Goal: Task Accomplishment & Management: Manage account settings

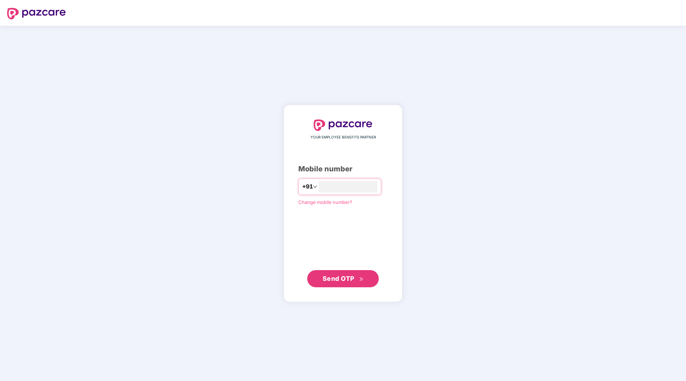
type input "**********"
click at [347, 280] on span "Send OTP" at bounding box center [338, 279] width 32 height 8
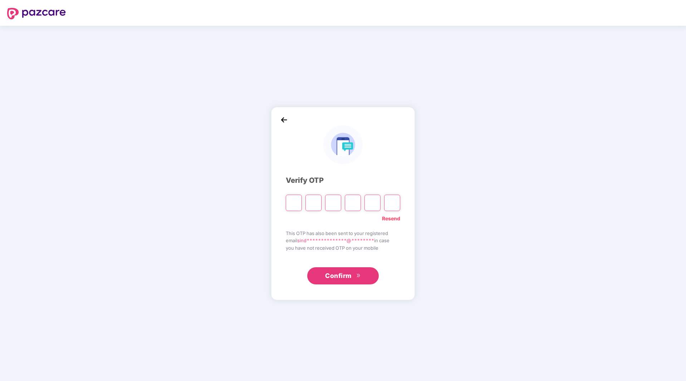
click at [295, 199] on input "Please enter verification code. Digit 1" at bounding box center [294, 202] width 16 height 16
paste input "*"
type input "*"
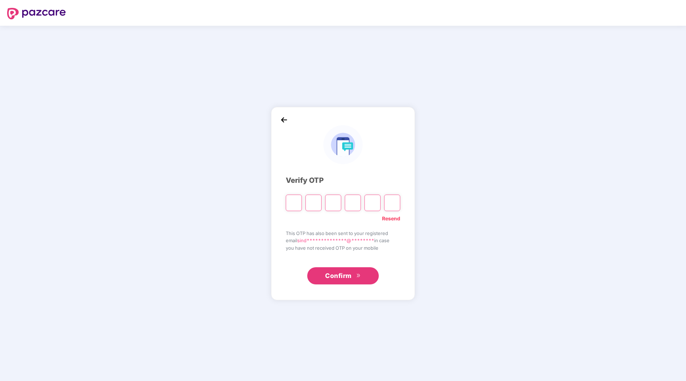
type input "*"
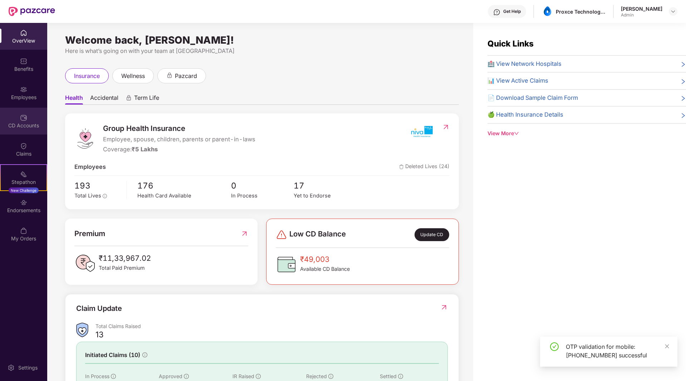
click at [32, 119] on div "CD Accounts" at bounding box center [23, 121] width 47 height 27
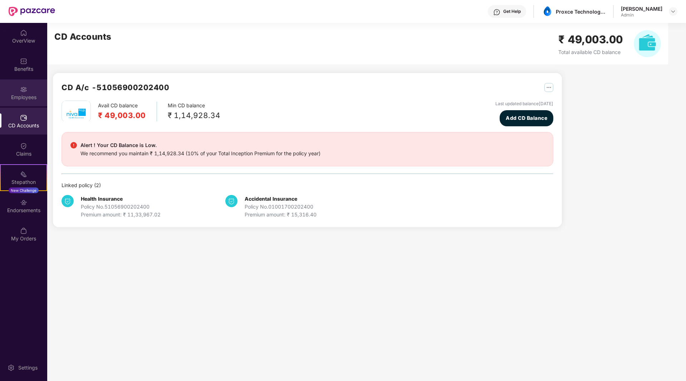
click at [26, 94] on div "Employees" at bounding box center [23, 97] width 47 height 7
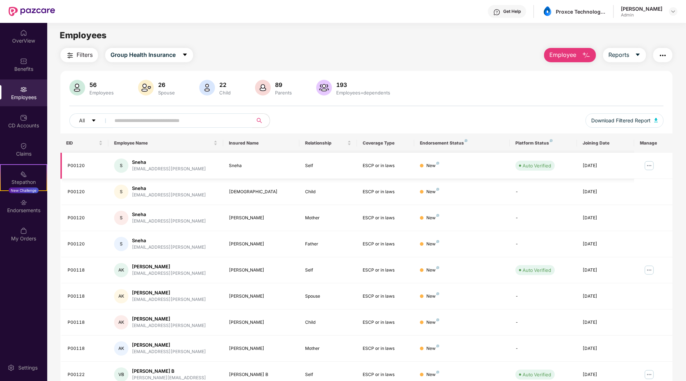
click at [649, 164] on img at bounding box center [648, 165] width 11 height 11
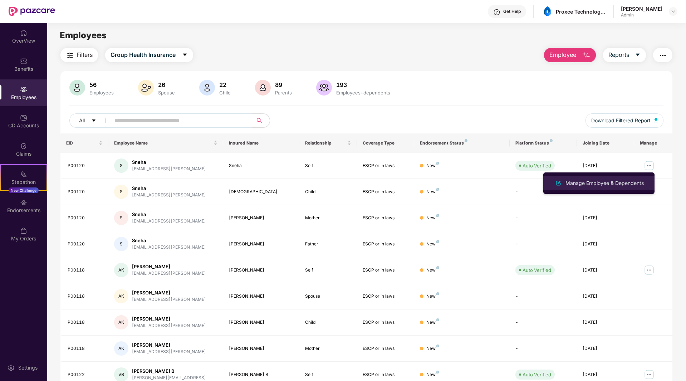
click at [627, 181] on div "Manage Employee & Dependents" at bounding box center [604, 183] width 81 height 8
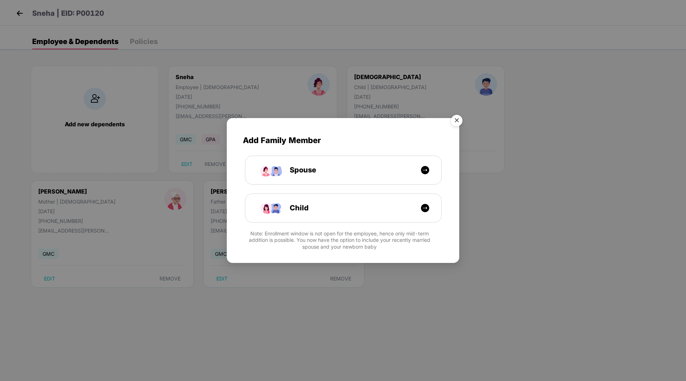
click at [456, 118] on img "Close" at bounding box center [456, 122] width 20 height 20
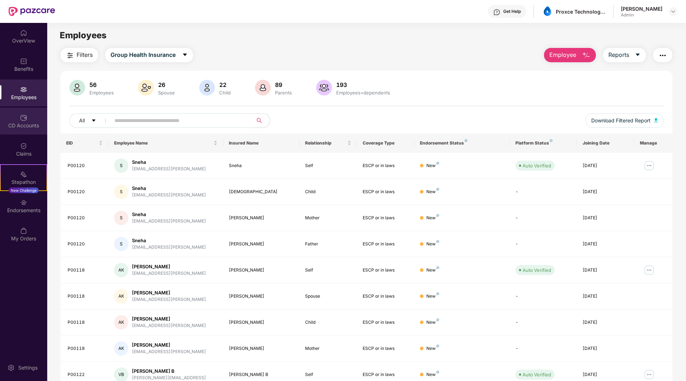
click at [33, 117] on div "CD Accounts" at bounding box center [23, 121] width 47 height 27
